Goal: Transaction & Acquisition: Obtain resource

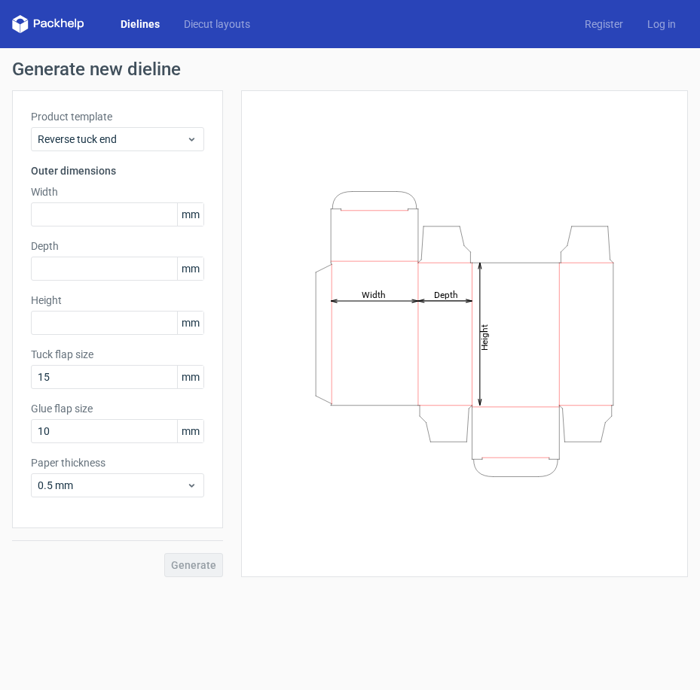
click at [142, 24] on link "Dielines" at bounding box center [139, 24] width 63 height 15
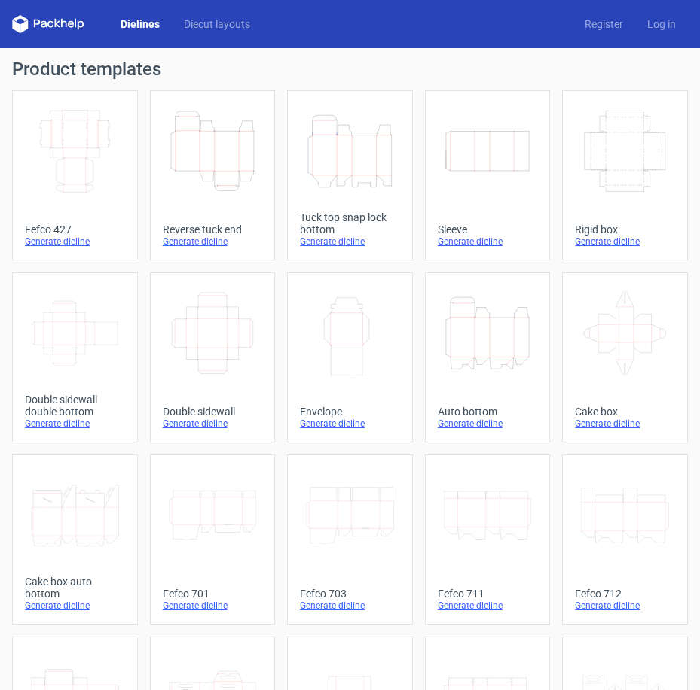
click at [466, 324] on icon "Height Depth Width" at bounding box center [488, 333] width 88 height 84
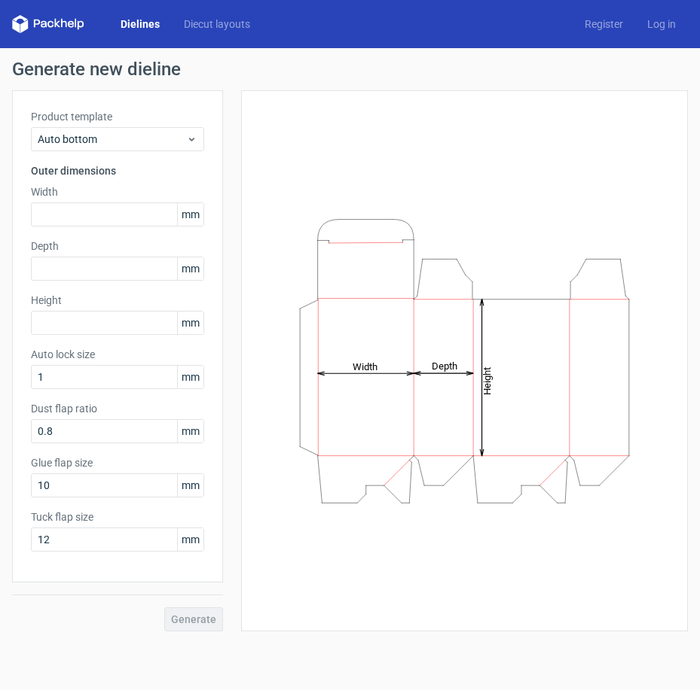
click at [148, 27] on link "Dielines" at bounding box center [139, 24] width 63 height 15
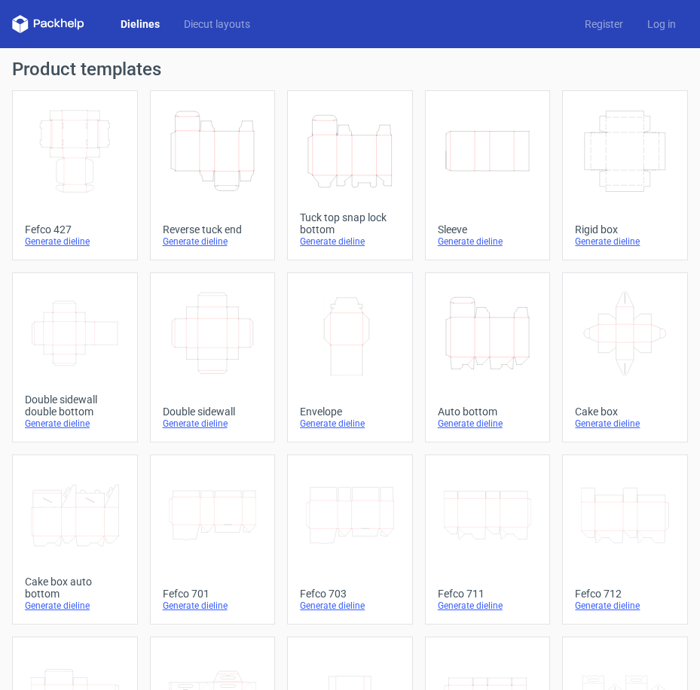
click at [328, 157] on icon "Height Depth Width" at bounding box center [350, 151] width 88 height 84
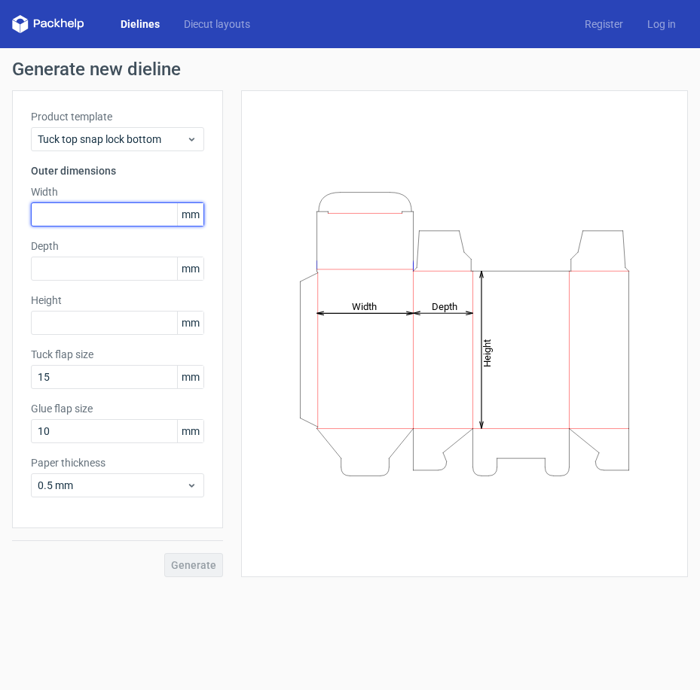
click at [101, 209] on input "text" at bounding box center [117, 215] width 173 height 24
type input "64"
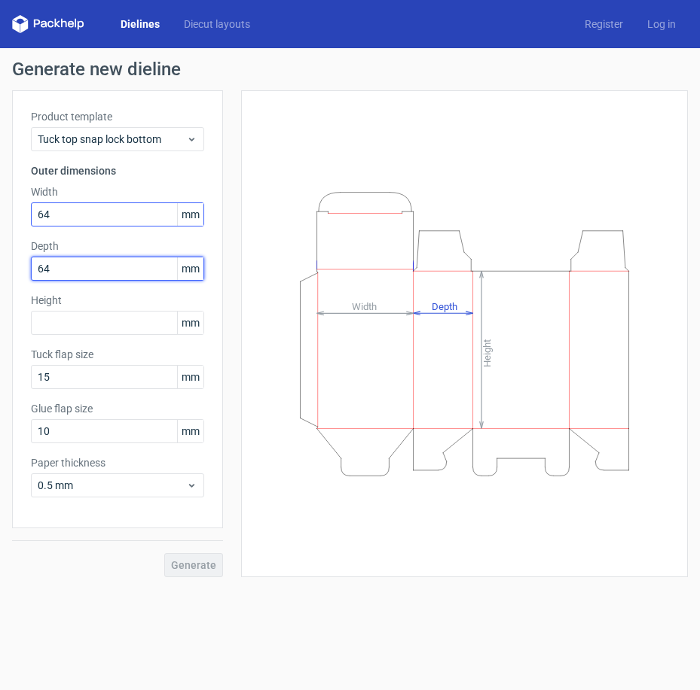
type input "64"
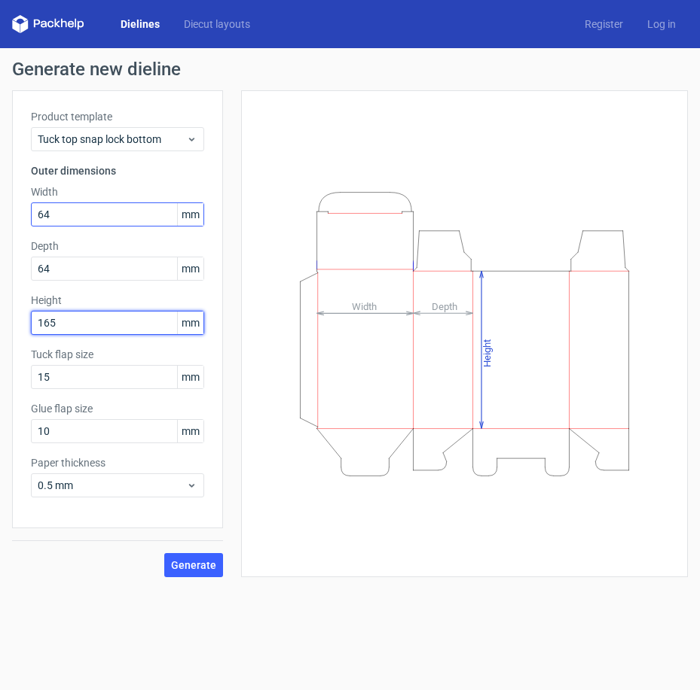
type input "165"
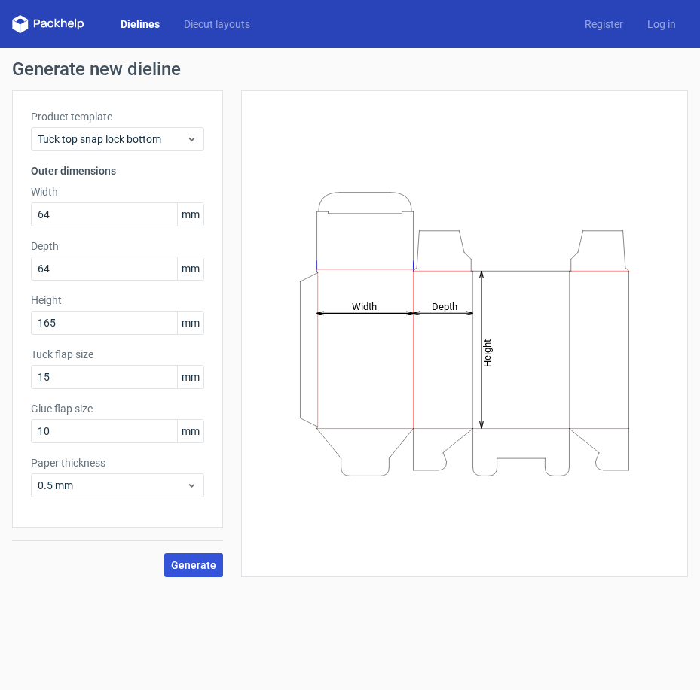
drag, startPoint x: 180, startPoint y: 561, endPoint x: 216, endPoint y: 564, distance: 36.3
click at [179, 561] on span "Generate" at bounding box center [193, 565] width 45 height 11
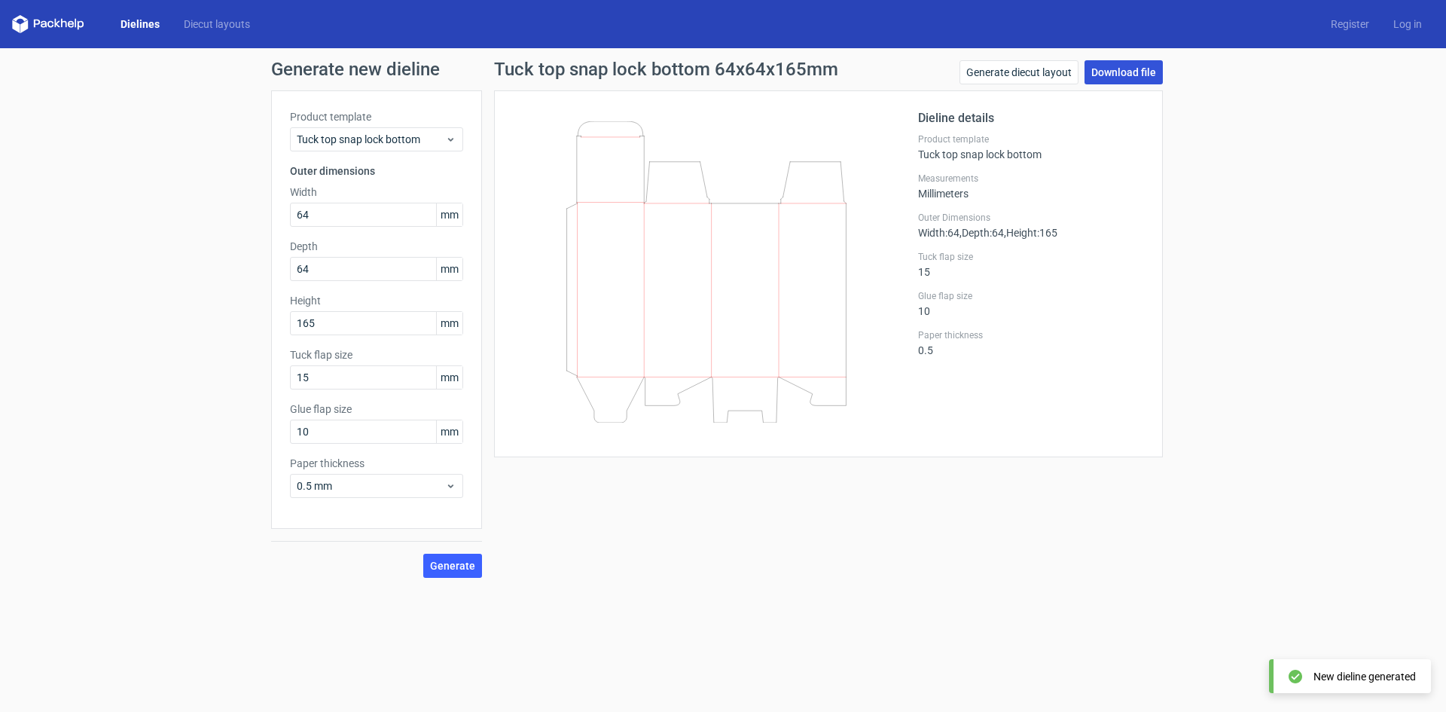
click at [699, 78] on link "Download file" at bounding box center [1123, 72] width 78 height 24
